Goal: Information Seeking & Learning: Learn about a topic

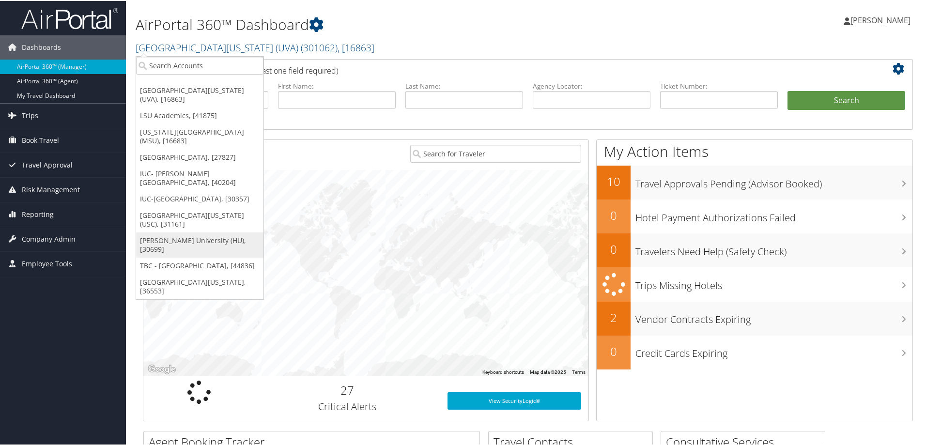
click at [152, 234] on link "[PERSON_NAME] University (HU), [30699]" at bounding box center [199, 243] width 127 height 25
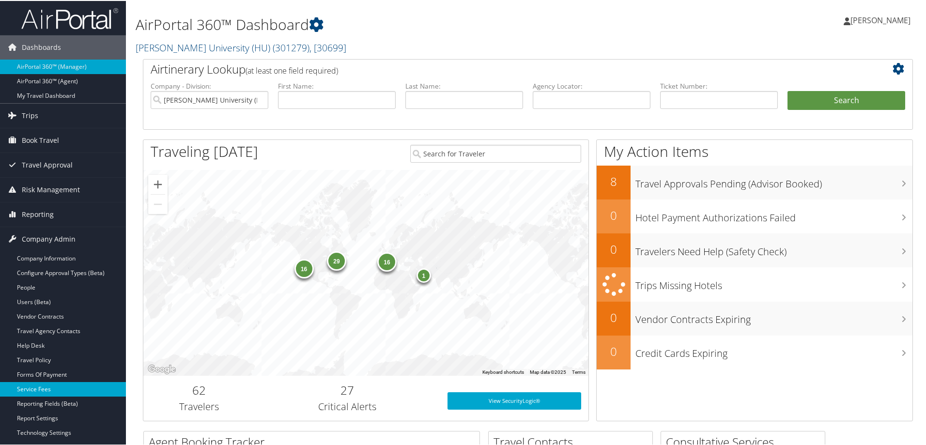
click at [29, 386] on link "Service Fees" at bounding box center [63, 388] width 126 height 15
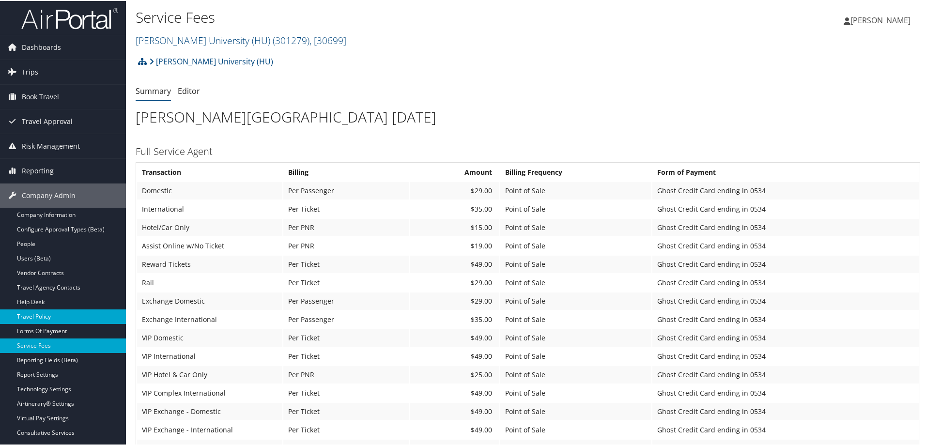
click at [33, 318] on link "Travel Policy" at bounding box center [63, 315] width 126 height 15
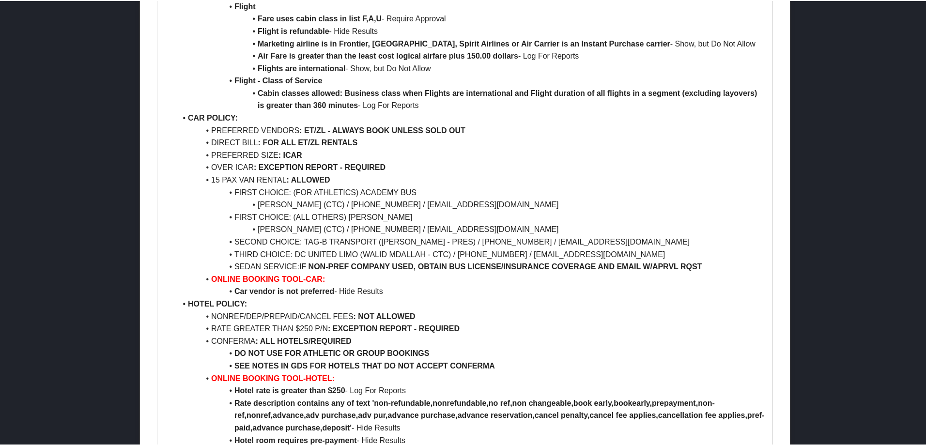
scroll to position [628, 0]
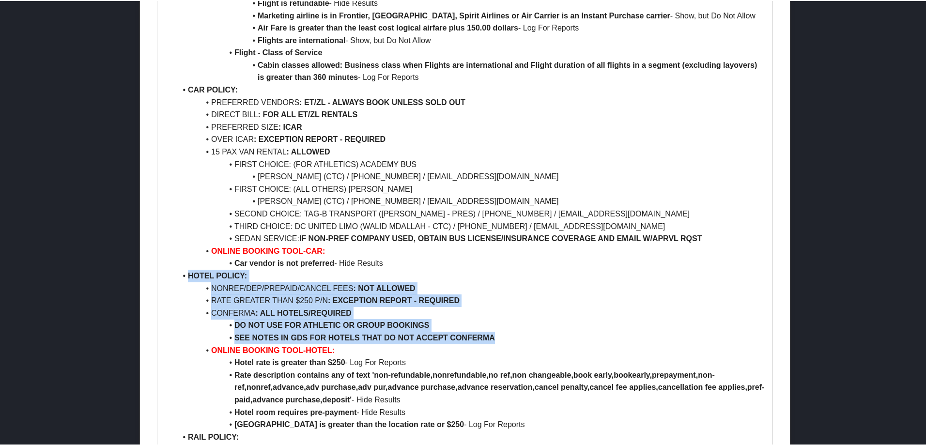
drag, startPoint x: 503, startPoint y: 312, endPoint x: 173, endPoint y: 250, distance: 335.0
click at [173, 250] on ul "AIR POLICY: PREFERRED AIRLINE : AA/DL FIRST/PREM CLASS : NOT ALLOWED BUS CLASS …" at bounding box center [465, 108] width 601 height 694
copy ul "HOTEL POLICY: NONREF/DEP/PREPAID/CANCEL FEES : NOT ALLOWED RATE GREATER THAN $2…"
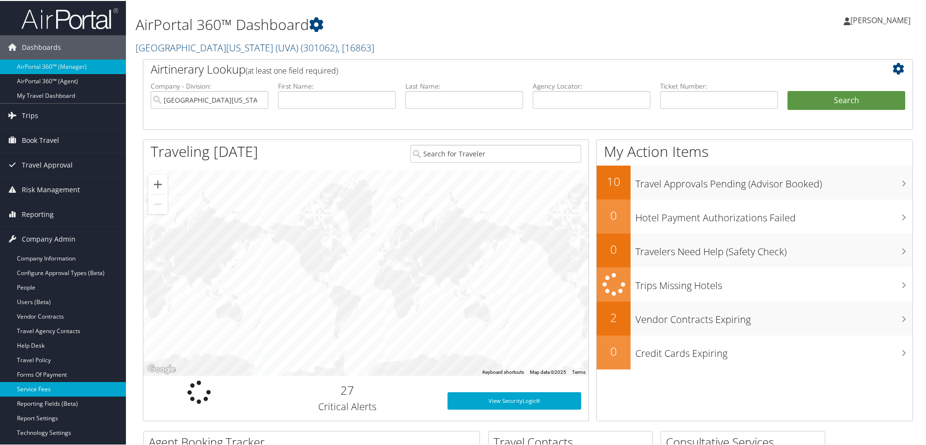
click at [31, 386] on link "Service Fees" at bounding box center [63, 388] width 126 height 15
